Goal: Check status: Check status

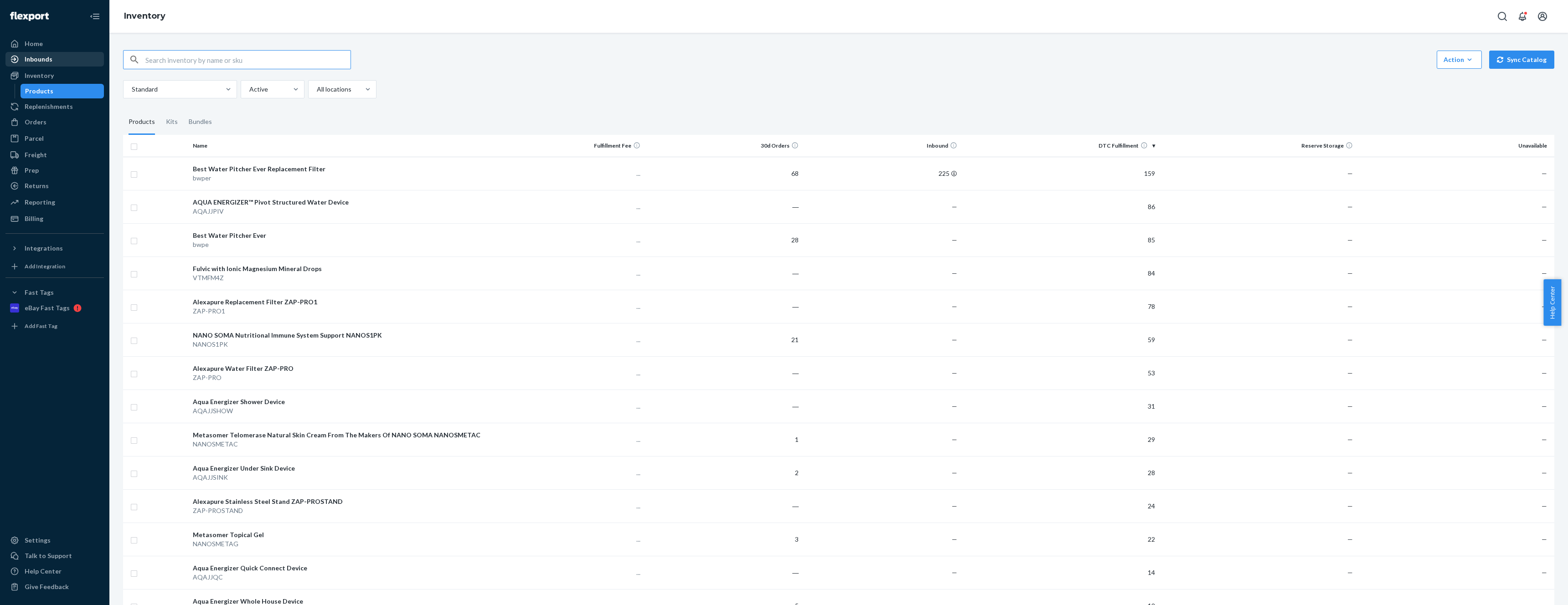
click at [49, 58] on div "Inbounds" at bounding box center [38, 59] width 28 height 9
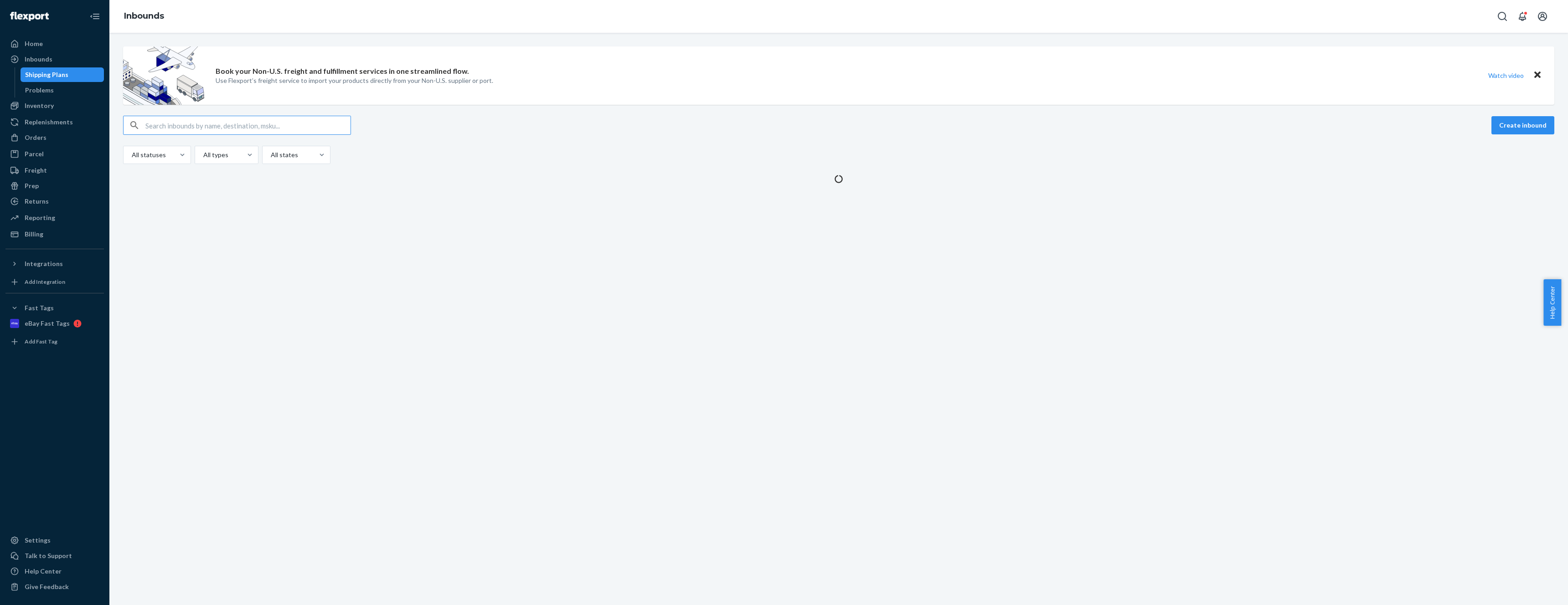
click at [594, 214] on div "Book your Non-U.S. freight and fulfillment services in one streamlined flow. Us…" at bounding box center [839, 319] width 1458 height 573
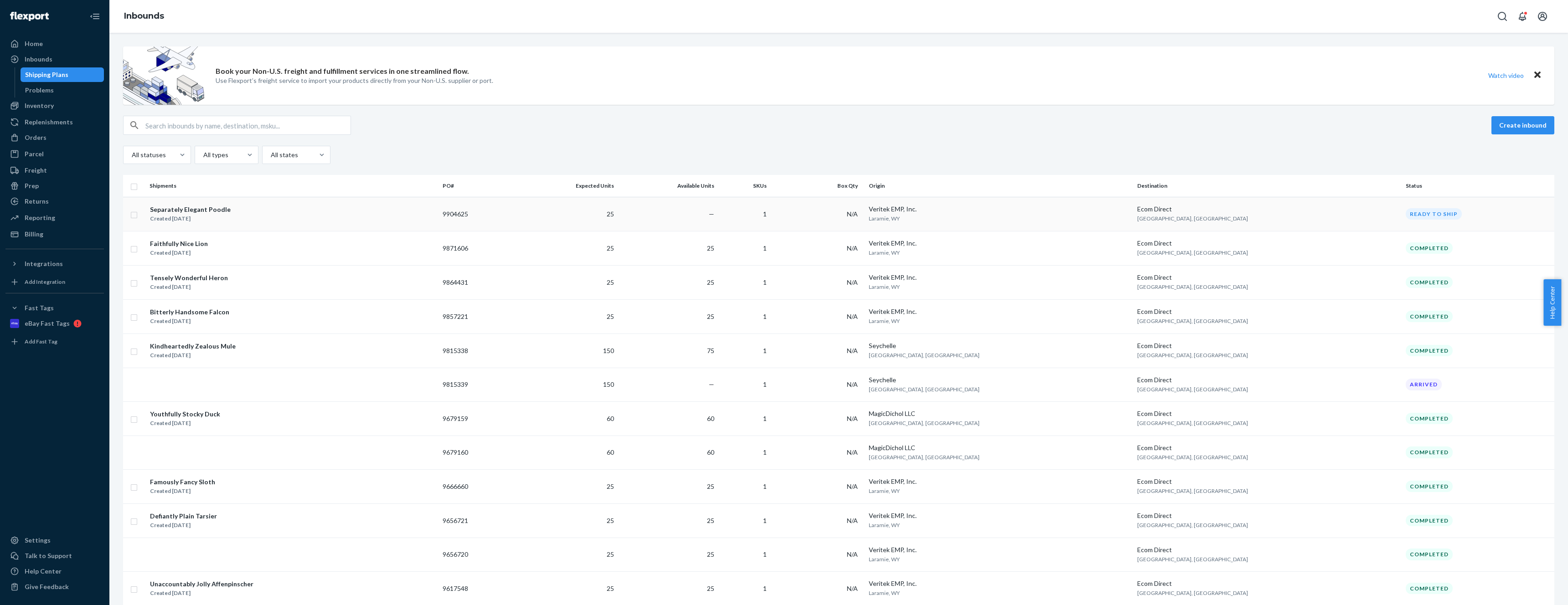
click at [606, 212] on td "25" at bounding box center [565, 214] width 103 height 34
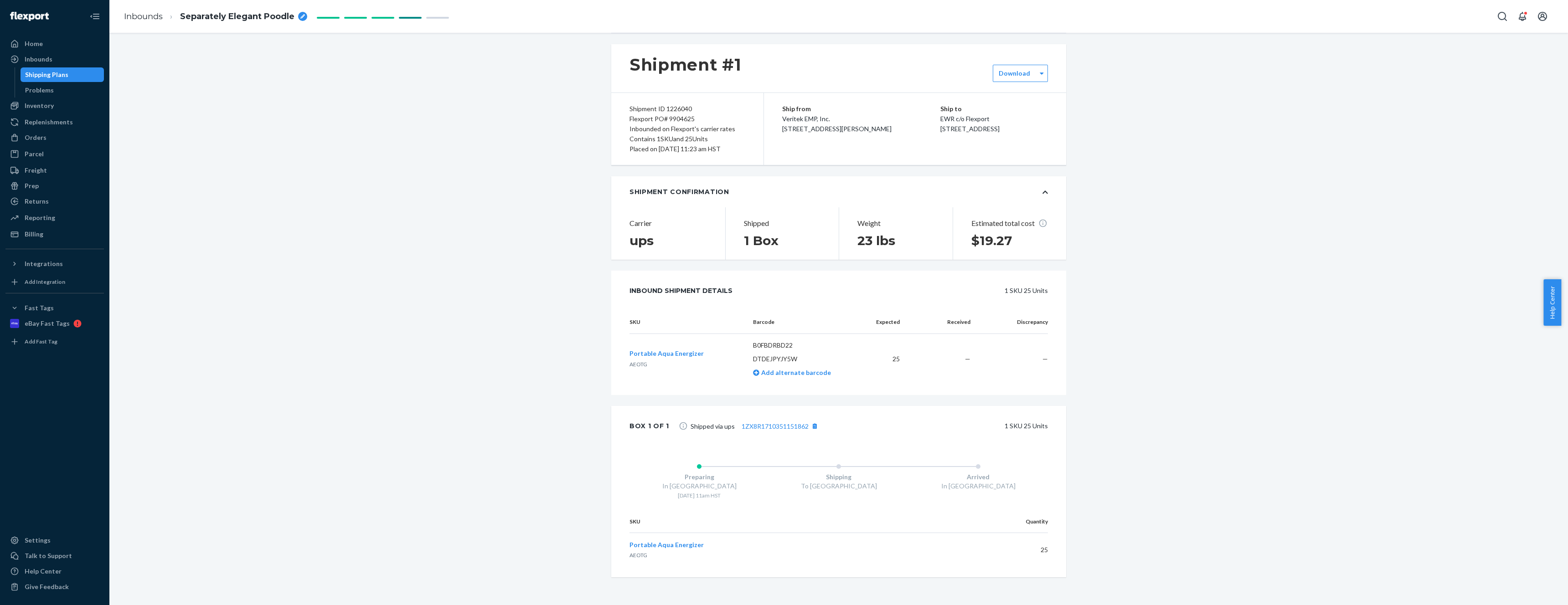
scroll to position [44, 0]
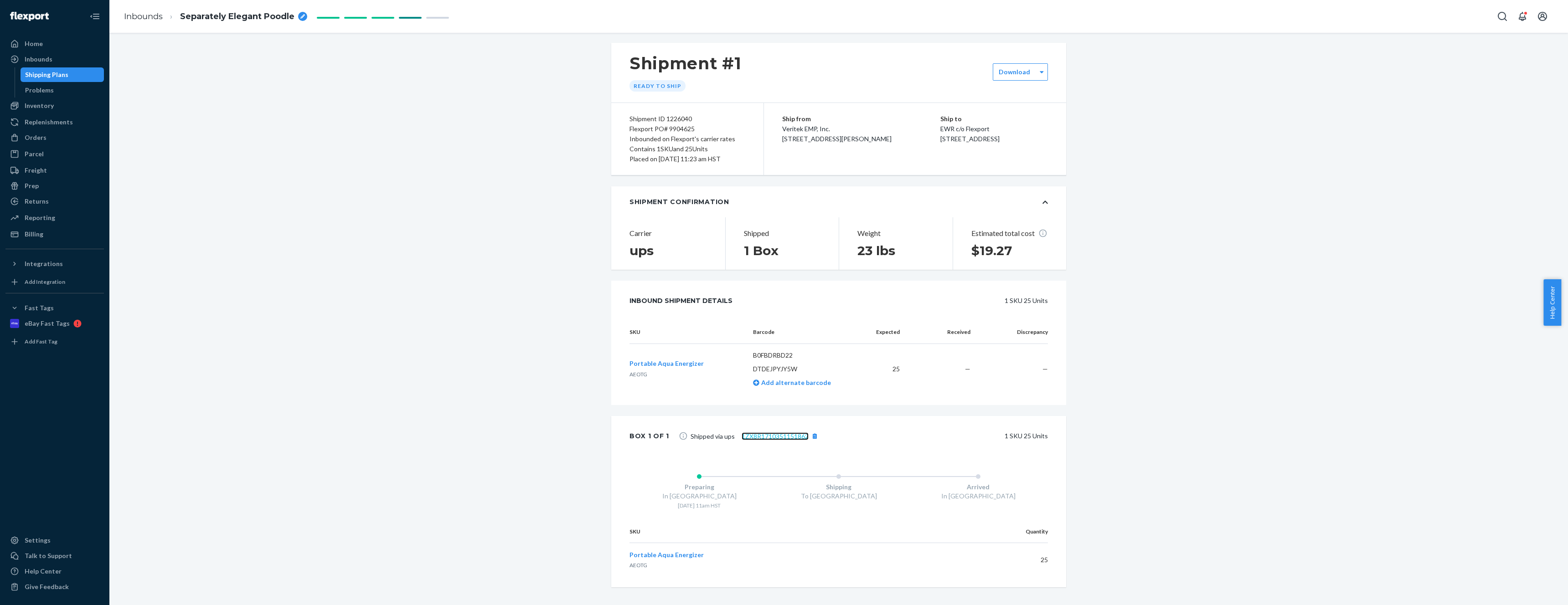
click at [751, 436] on link "1ZX8R1710351151862" at bounding box center [775, 436] width 67 height 8
click at [757, 436] on link "1ZX8R1710351151862" at bounding box center [775, 436] width 67 height 8
